Goal: Find specific page/section: Find specific page/section

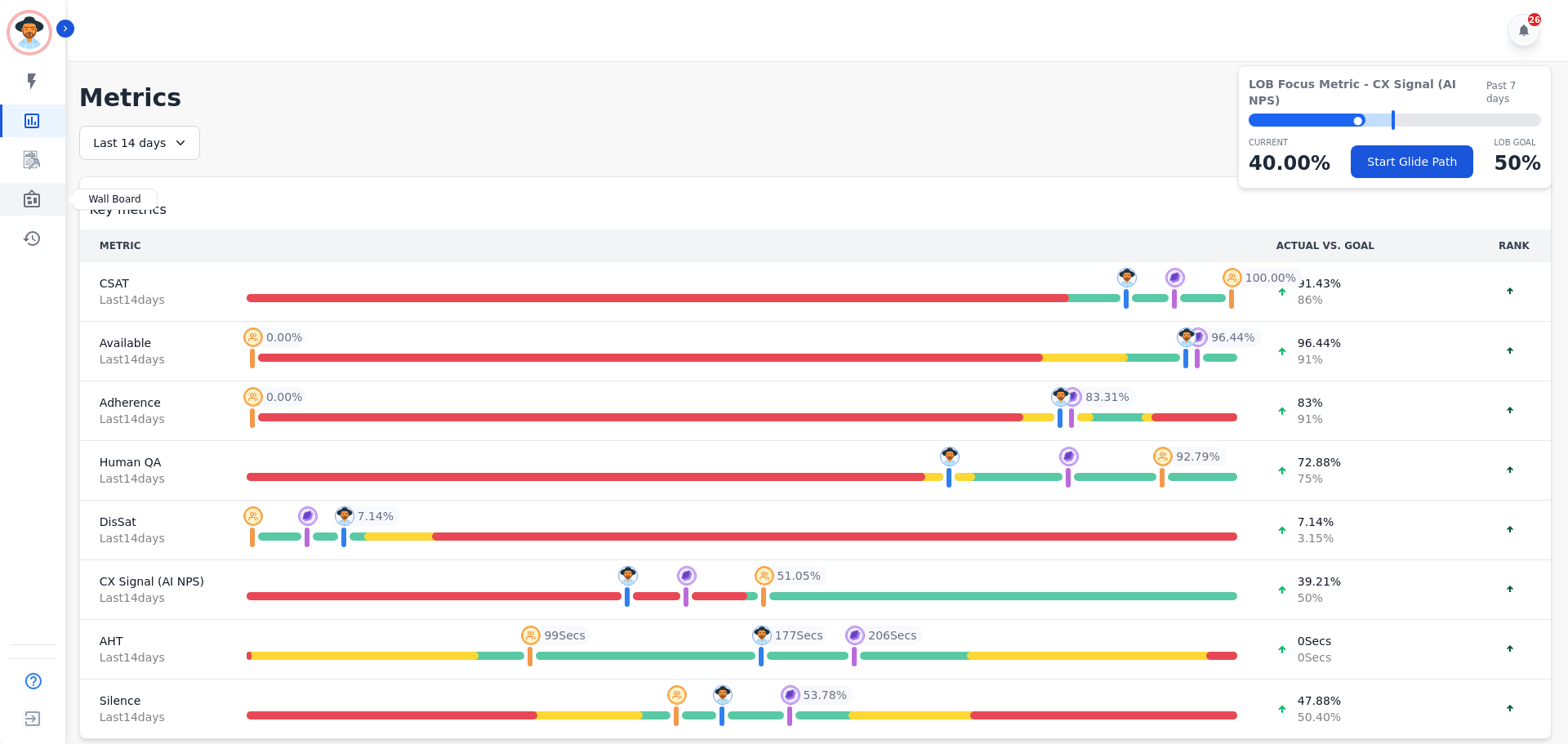
click at [27, 184] on link "Sidebar" at bounding box center [34, 199] width 63 height 33
